Goal: Contribute content: Contribute content

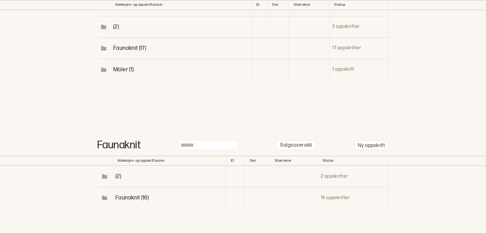
scroll to position [131, 0]
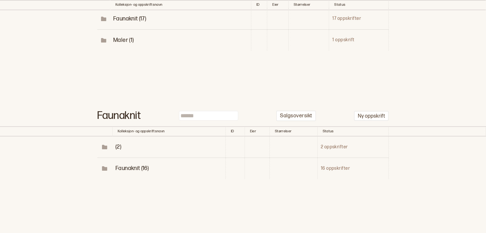
click at [137, 168] on span "Faunaknit (16)" at bounding box center [131, 168] width 33 height 7
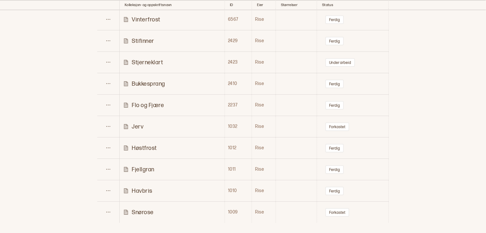
scroll to position [428, 0]
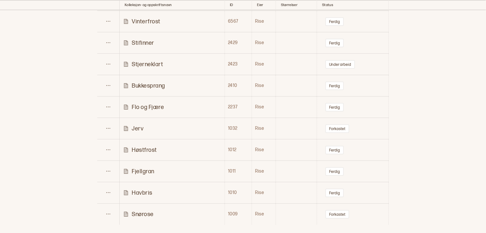
click at [146, 106] on p "Flo og Fjære" at bounding box center [148, 106] width 32 height 7
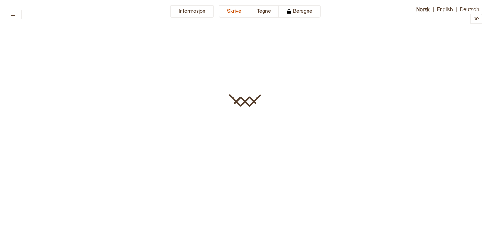
type input "**********"
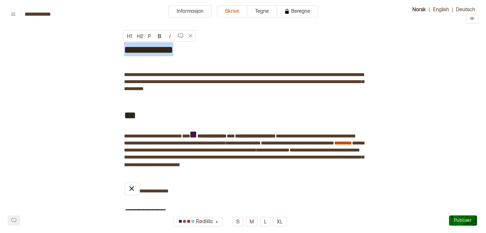
drag, startPoint x: 178, startPoint y: 50, endPoint x: 123, endPoint y: 48, distance: 55.2
click at [124, 48] on div "**********" at bounding box center [243, 49] width 238 height 34
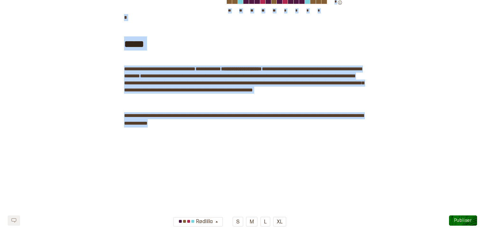
scroll to position [847, 0]
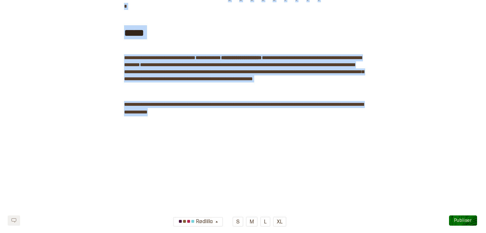
drag, startPoint x: 124, startPoint y: 48, endPoint x: 235, endPoint y: 241, distance: 223.4
copy div "**********"
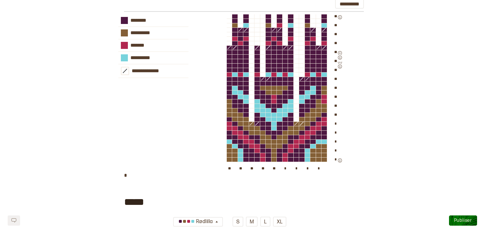
scroll to position [662, 0]
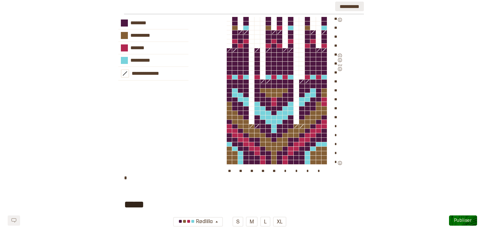
click at [347, 11] on button "**********" at bounding box center [349, 7] width 29 height 10
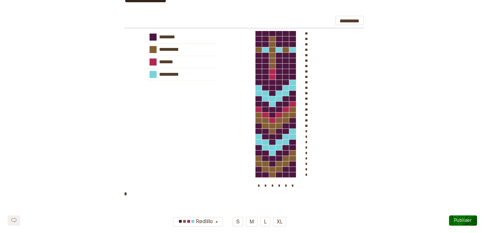
scroll to position [0, 0]
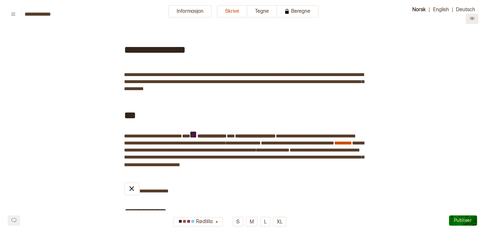
click at [477, 19] on button at bounding box center [472, 19] width 12 height 10
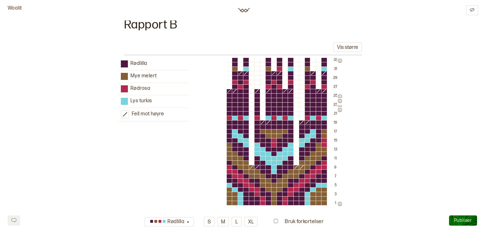
scroll to position [1258, 0]
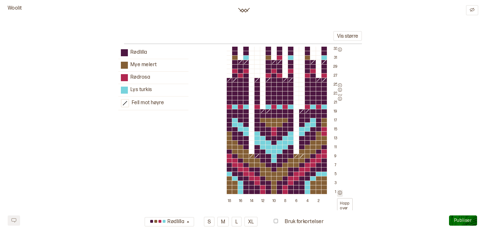
click at [340, 190] on icon "button" at bounding box center [340, 192] width 4 height 4
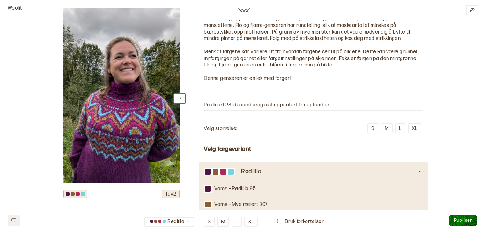
scroll to position [0, 0]
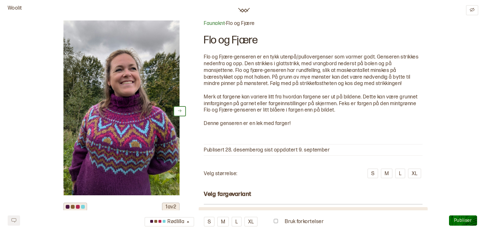
click at [309, 0] on header "Woolit" at bounding box center [243, 10] width 486 height 20
drag, startPoint x: 203, startPoint y: 56, endPoint x: 339, endPoint y: 87, distance: 139.0
copy p "Flo og Fjære-genseren er en tykk utenpå/pullovergenser som varmer godt. Gensere…"
click at [400, 83] on p "Flo og Fjære-genseren er en tykk utenpå/pullovergenser som varmer godt. Gensere…" at bounding box center [313, 70] width 219 height 33
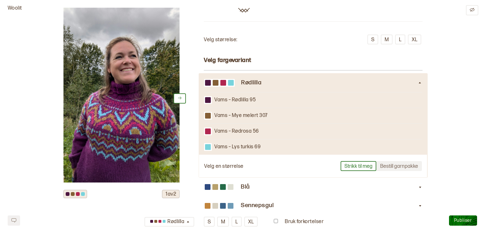
scroll to position [119, 0]
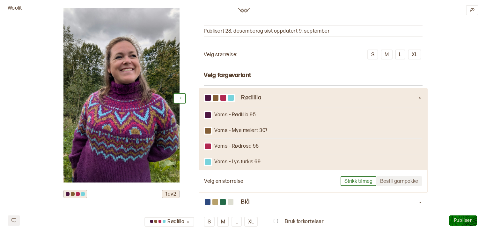
click at [419, 98] on icon at bounding box center [419, 97] width 5 height 5
click at [421, 97] on icon at bounding box center [419, 97] width 5 height 5
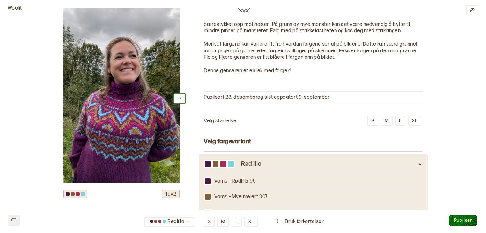
scroll to position [0, 0]
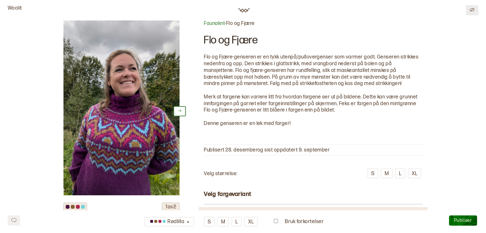
click at [473, 5] on button at bounding box center [472, 10] width 12 height 10
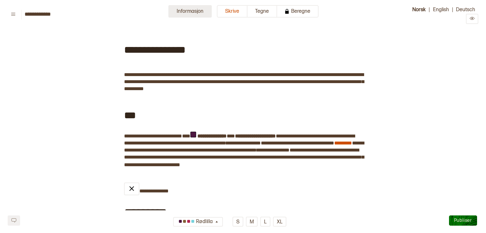
click at [208, 12] on button "Informasjon" at bounding box center [189, 11] width 43 height 12
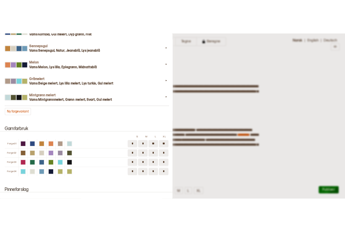
scroll to position [690, 0]
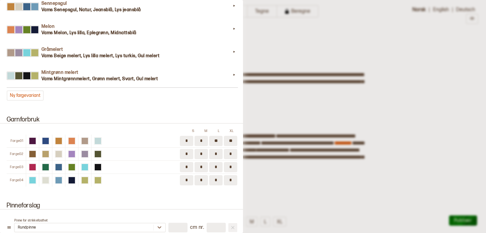
click at [217, 162] on input "*" at bounding box center [215, 167] width 13 height 10
type input "*"
click at [199, 162] on input "*" at bounding box center [201, 167] width 13 height 10
type input "*"
click at [185, 162] on input "*" at bounding box center [186, 167] width 13 height 10
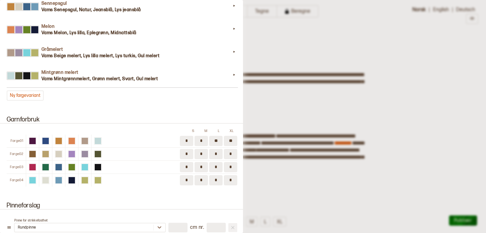
type input "*"
click at [187, 149] on input "*" at bounding box center [186, 154] width 13 height 10
type input "*"
click at [202, 150] on input "*" at bounding box center [201, 154] width 13 height 10
type input "*"
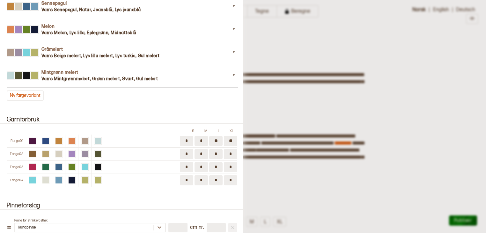
click at [186, 150] on input "*" at bounding box center [186, 154] width 13 height 10
type input "*"
click at [189, 163] on input "*" at bounding box center [186, 167] width 13 height 10
type input "*"
click at [203, 162] on input "*" at bounding box center [201, 167] width 13 height 10
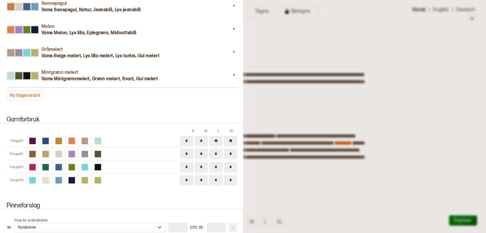
type input "*"
click at [219, 162] on input "*" at bounding box center [215, 167] width 13 height 10
type input "*"
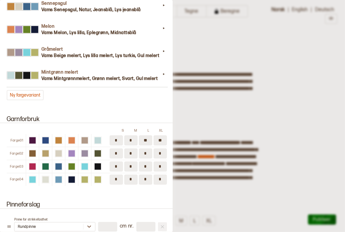
click at [117, 178] on input "*" at bounding box center [116, 180] width 13 height 10
type input "*"
click at [146, 167] on input "*" at bounding box center [145, 167] width 13 height 10
type input "*"
click at [298, 48] on div at bounding box center [172, 116] width 345 height 232
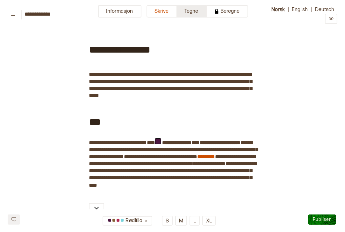
click at [196, 12] on button "Tegne" at bounding box center [192, 11] width 30 height 12
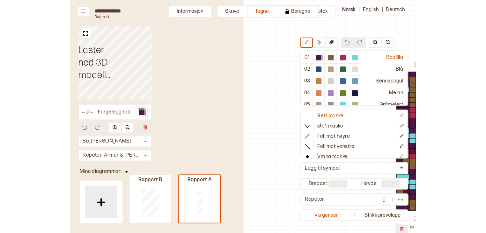
scroll to position [31, 133]
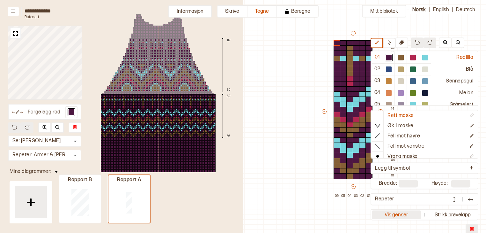
click at [384, 212] on button "Vis genser" at bounding box center [396, 214] width 49 height 9
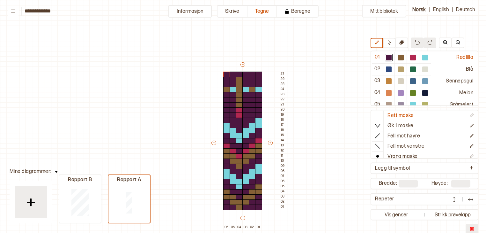
scroll to position [31, 8]
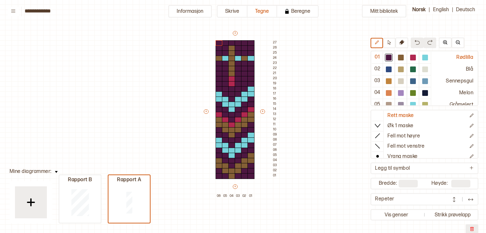
click at [355, 189] on div "Mitt bibliotek 01 Rødlilla 02 Blå 03 Sennepsgul 04 Melon 05 Gråmelert 06 Mintgr…" at bounding box center [478, 201] width 972 height 465
click at [374, 41] on icon at bounding box center [376, 42] width 5 height 5
click at [387, 42] on icon at bounding box center [389, 42] width 5 height 5
click at [350, 158] on div "Mitt bibliotek 01 Rødlilla 02 Blå 03 Sennepsgul 04 Melon 05 Gråmelert 06 Mintgr…" at bounding box center [478, 201] width 972 height 465
click at [283, 221] on div "Mitt bibliotek 01 Rødlilla 02 Blå 03 Sennepsgul 04 Melon 05 Gråmelert 06 Mintgr…" at bounding box center [478, 201] width 972 height 465
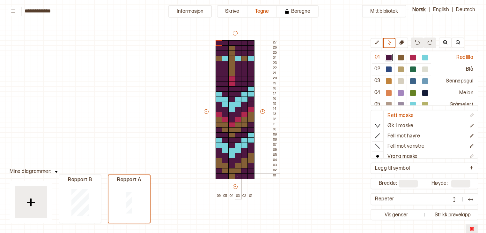
click at [237, 175] on div at bounding box center [238, 176] width 7 height 6
click at [313, 193] on div "Mitt bibliotek 01 Rødlilla 02 Blå 03 Sennepsgul 04 Melon 05 Gråmelert 06 Mintgr…" at bounding box center [478, 201] width 972 height 465
click at [376, 45] on icon at bounding box center [376, 42] width 5 height 5
click at [249, 174] on div at bounding box center [250, 176] width 7 height 6
click at [233, 124] on div at bounding box center [231, 125] width 7 height 6
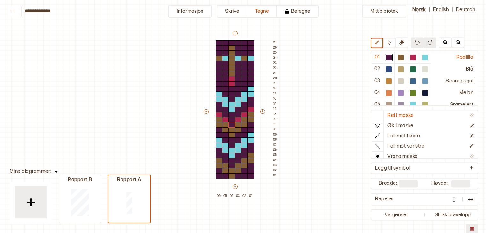
click at [415, 41] on img at bounding box center [417, 42] width 5 height 5
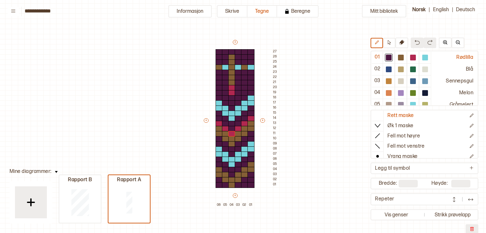
scroll to position [0, 8]
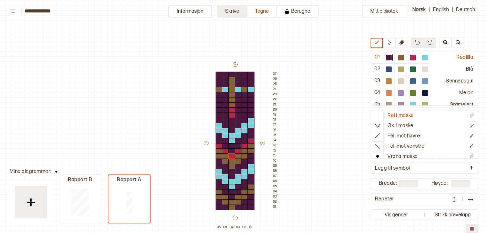
click at [238, 13] on button "Skrive" at bounding box center [232, 11] width 31 height 12
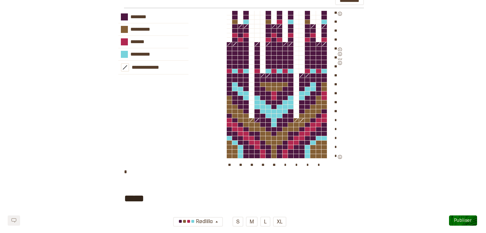
scroll to position [669, 0]
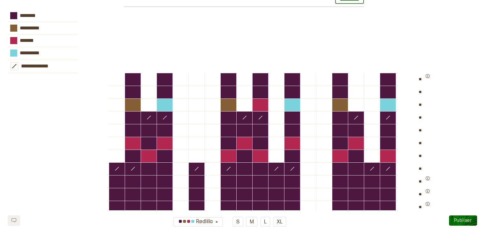
scroll to position [673, 0]
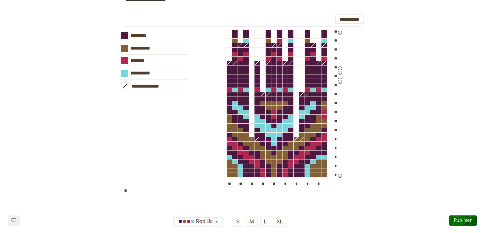
scroll to position [648, 0]
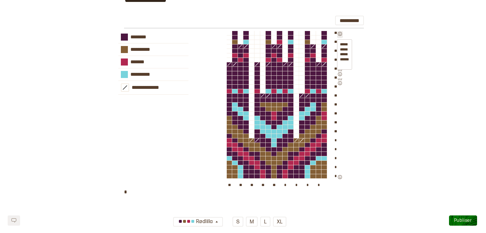
click at [340, 36] on icon "button" at bounding box center [340, 34] width 4 height 4
click at [342, 85] on icon "button" at bounding box center [340, 83] width 4 height 4
click at [340, 81] on icon "button" at bounding box center [340, 78] width 4 height 4
click at [341, 76] on icon "button" at bounding box center [340, 74] width 4 height 4
click at [340, 71] on icon "button" at bounding box center [340, 70] width 4 height 4
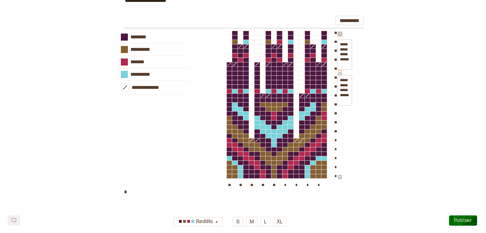
click at [339, 36] on icon "button" at bounding box center [340, 34] width 4 height 4
click at [380, 104] on div "**********" at bounding box center [243, 110] width 471 height 158
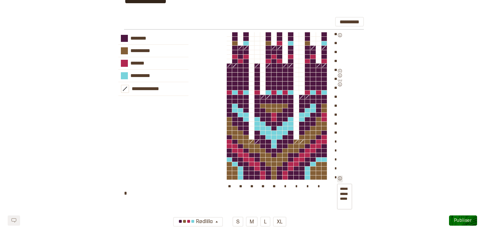
click at [340, 180] on icon "button" at bounding box center [340, 178] width 4 height 4
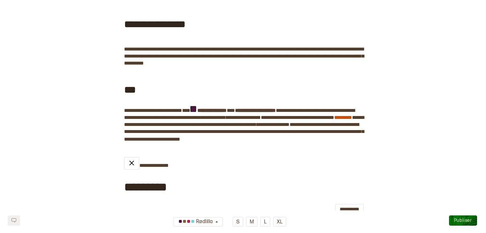
scroll to position [0, 0]
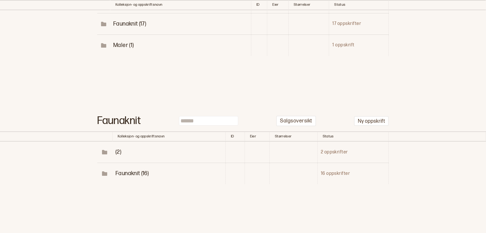
scroll to position [131, 0]
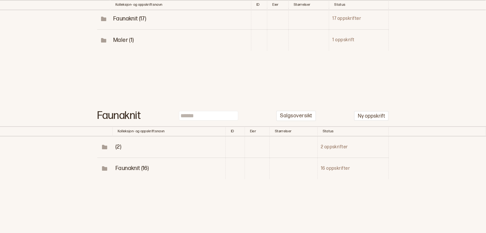
click at [130, 163] on td "Faunaknit (16)" at bounding box center [168, 168] width 113 height 21
click at [129, 166] on span "Faunaknit (16)" at bounding box center [131, 168] width 33 height 7
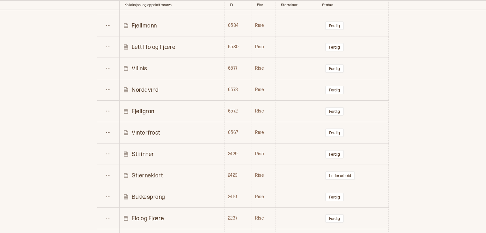
scroll to position [316, 0]
click at [154, 218] on p "Flo og Fjære" at bounding box center [148, 218] width 32 height 7
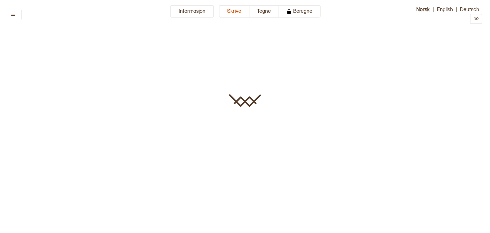
type input "**********"
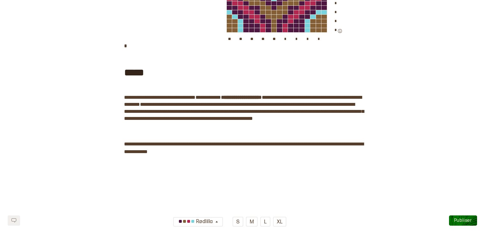
scroll to position [795, 0]
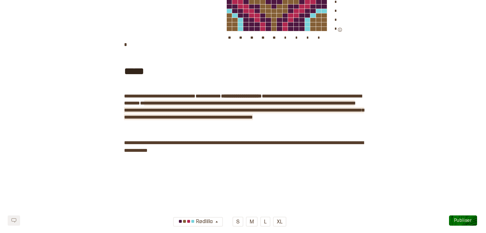
click at [351, 119] on span "**********" at bounding box center [244, 109] width 240 height 19
click at [165, 119] on span "**********" at bounding box center [244, 109] width 240 height 19
click at [171, 119] on span "**********" at bounding box center [244, 109] width 240 height 19
click at [182, 119] on span "**********" at bounding box center [244, 109] width 240 height 19
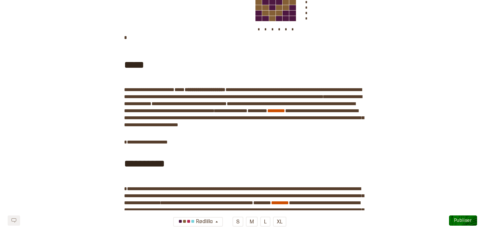
scroll to position [379, 0]
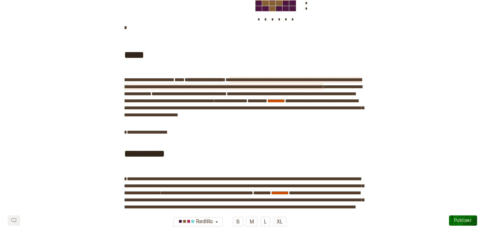
click at [348, 89] on span "**********" at bounding box center [243, 83] width 238 height 12
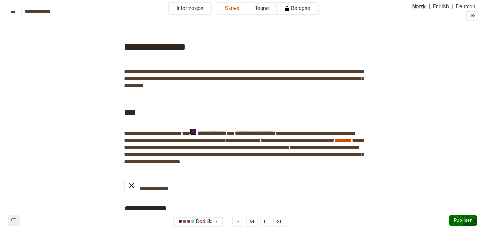
scroll to position [0, 0]
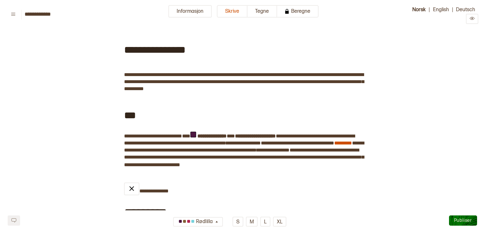
click at [462, 218] on span "Publiser" at bounding box center [463, 219] width 18 height 5
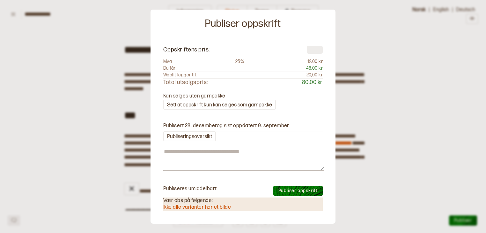
click at [317, 191] on span "Publiser oppskrift" at bounding box center [297, 190] width 39 height 5
type textarea "*"
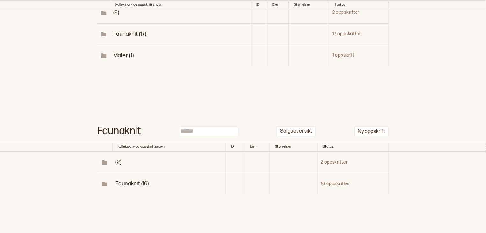
scroll to position [131, 0]
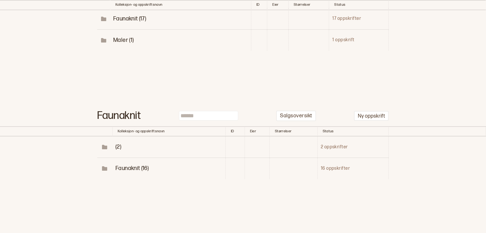
click at [131, 166] on span "Faunaknit (16)" at bounding box center [131, 168] width 33 height 7
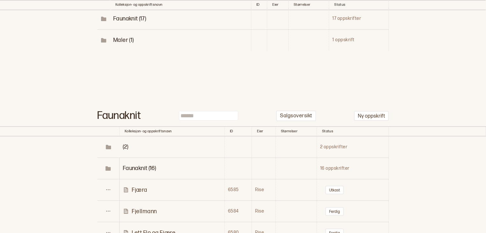
click at [138, 189] on p "Fjæra" at bounding box center [140, 189] width 16 height 7
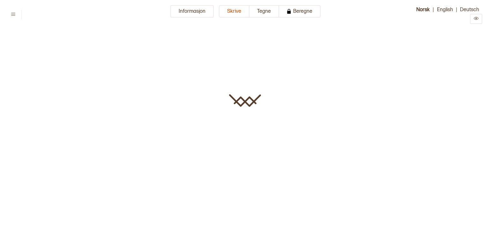
type input "*****"
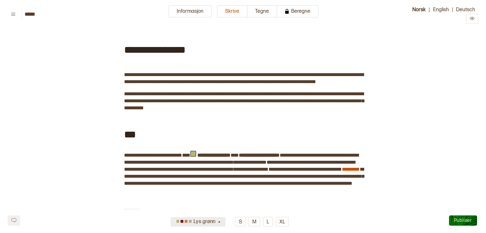
click at [221, 223] on icon "button" at bounding box center [219, 221] width 5 height 5
click at [207, 210] on div "Turkis" at bounding box center [198, 210] width 55 height 11
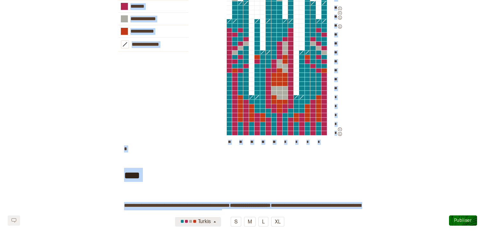
scroll to position [883, 0]
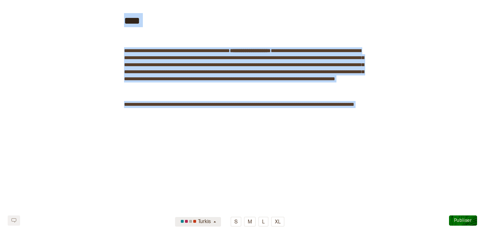
drag, startPoint x: 125, startPoint y: 48, endPoint x: 266, endPoint y: 244, distance: 242.2
copy div "**********"
click at [260, 115] on span "﻿" at bounding box center [237, 112] width 45 height 8
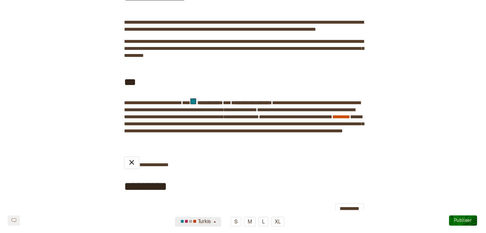
scroll to position [0, 0]
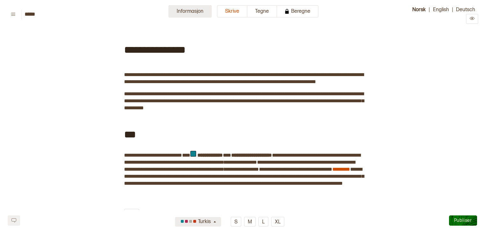
click at [191, 14] on button "Informasjon" at bounding box center [189, 11] width 43 height 12
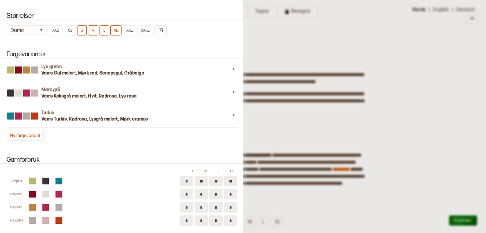
scroll to position [580, 0]
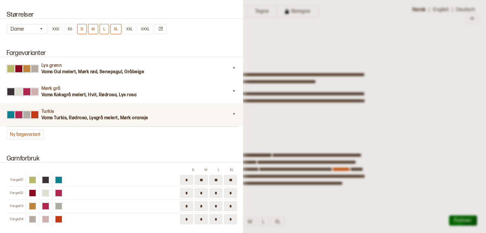
click at [233, 116] on div "Turkis Vams Turkis, Rødrosa, Lysgrå melert, Mørk oransje" at bounding box center [122, 114] width 246 height 23
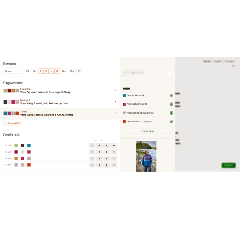
scroll to position [188, 104]
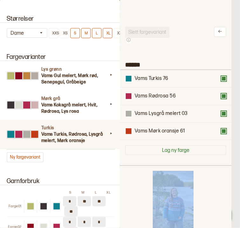
drag, startPoint x: 133, startPoint y: 228, endPoint x: 160, endPoint y: 233, distance: 27.4
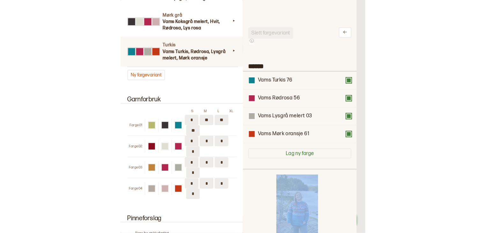
scroll to position [134, 0]
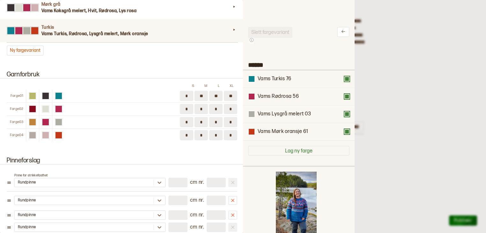
click at [365, 165] on div at bounding box center [243, 116] width 486 height 233
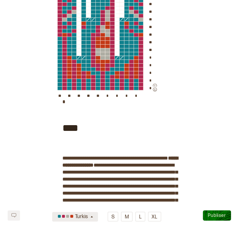
scroll to position [941, 0]
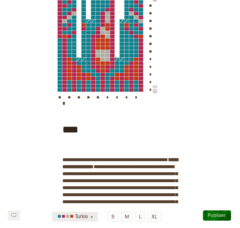
click at [214, 63] on div "**********" at bounding box center [120, 1] width 225 height 198
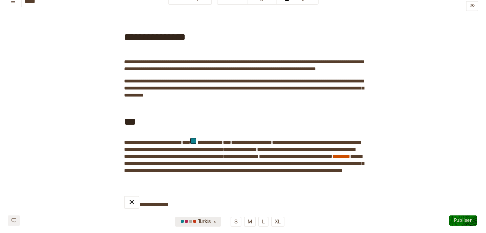
scroll to position [0, 0]
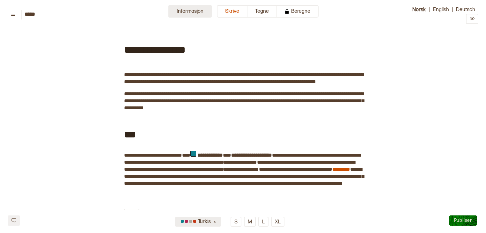
click at [203, 11] on button "Informasjon" at bounding box center [189, 11] width 43 height 12
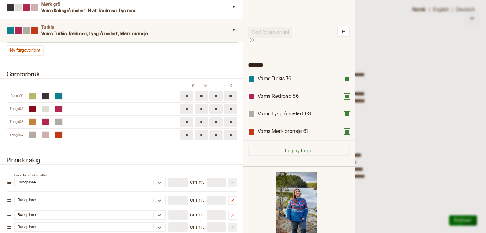
click at [378, 38] on div at bounding box center [243, 116] width 486 height 233
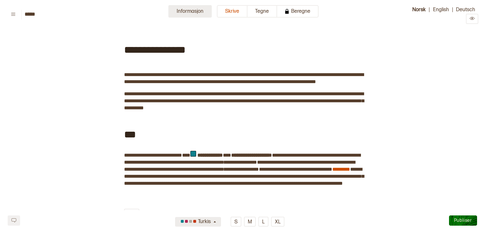
click at [200, 14] on button "Informasjon" at bounding box center [189, 11] width 43 height 12
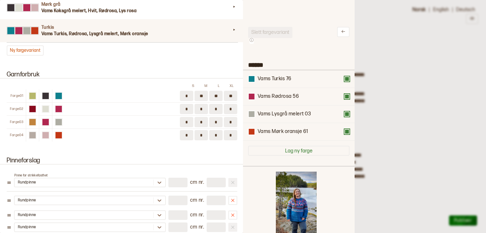
click at [436, 131] on div at bounding box center [243, 116] width 486 height 233
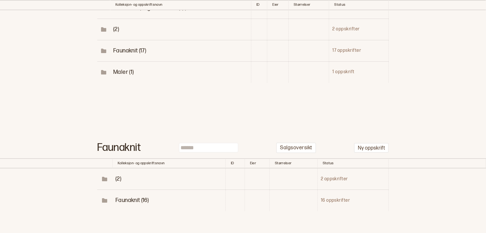
scroll to position [131, 0]
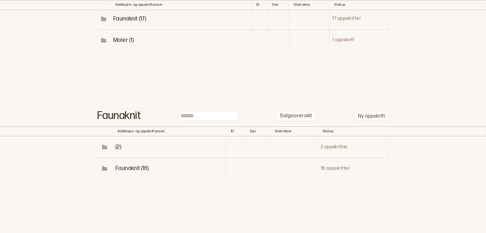
click at [132, 166] on span "Faunaknit (16)" at bounding box center [131, 168] width 33 height 7
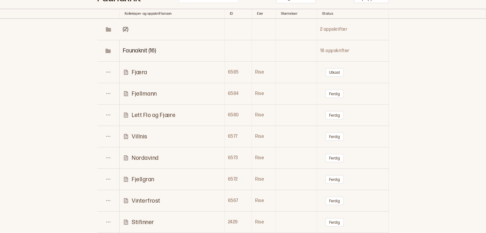
scroll to position [250, 0]
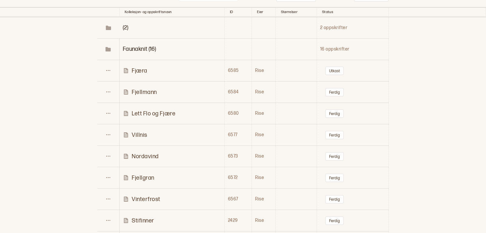
click at [141, 69] on p "Fjæra" at bounding box center [140, 70] width 16 height 7
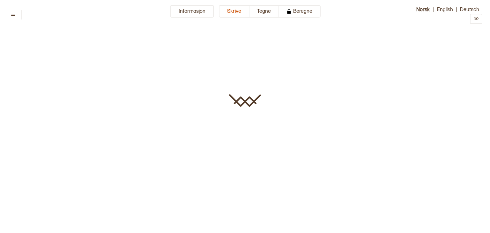
type input "*****"
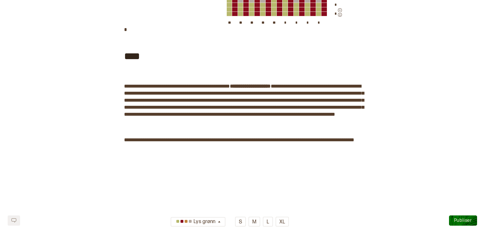
scroll to position [835, 0]
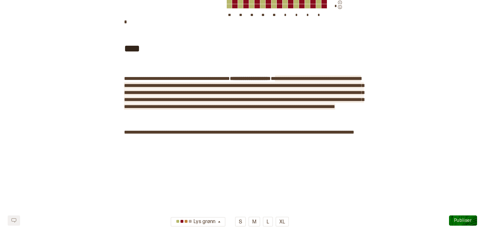
click at [269, 109] on span "**********" at bounding box center [244, 92] width 240 height 33
click at [309, 109] on span "**********" at bounding box center [244, 92] width 240 height 33
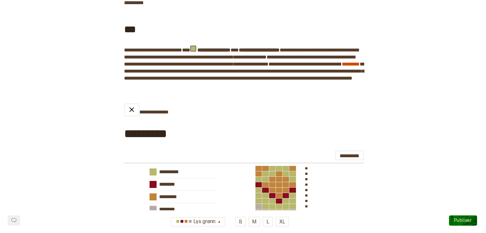
scroll to position [104, 0]
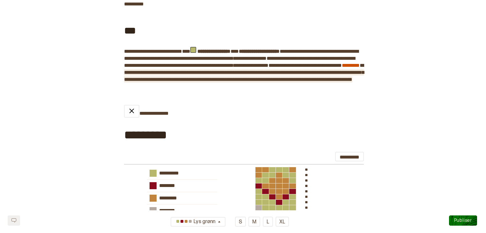
click at [320, 80] on span "**********" at bounding box center [244, 76] width 240 height 12
click at [125, 82] on span "**********" at bounding box center [244, 76] width 240 height 12
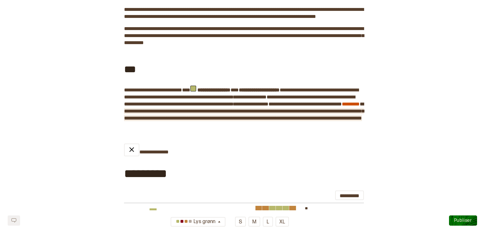
scroll to position [0, 0]
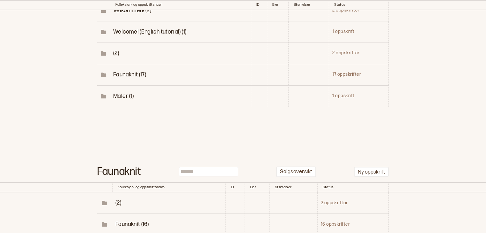
scroll to position [131, 0]
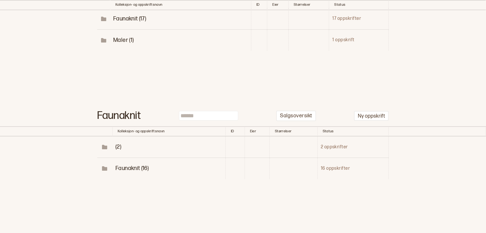
click at [127, 163] on td "Faunaknit (16)" at bounding box center [168, 168] width 113 height 21
click at [127, 165] on span "Faunaknit (16)" at bounding box center [131, 168] width 33 height 7
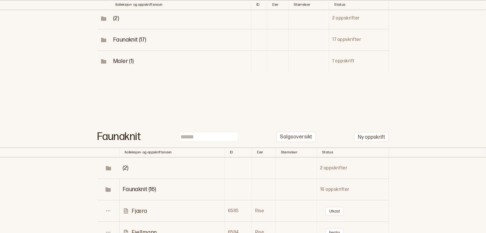
scroll to position [0, 0]
